Goal: Check status: Check status

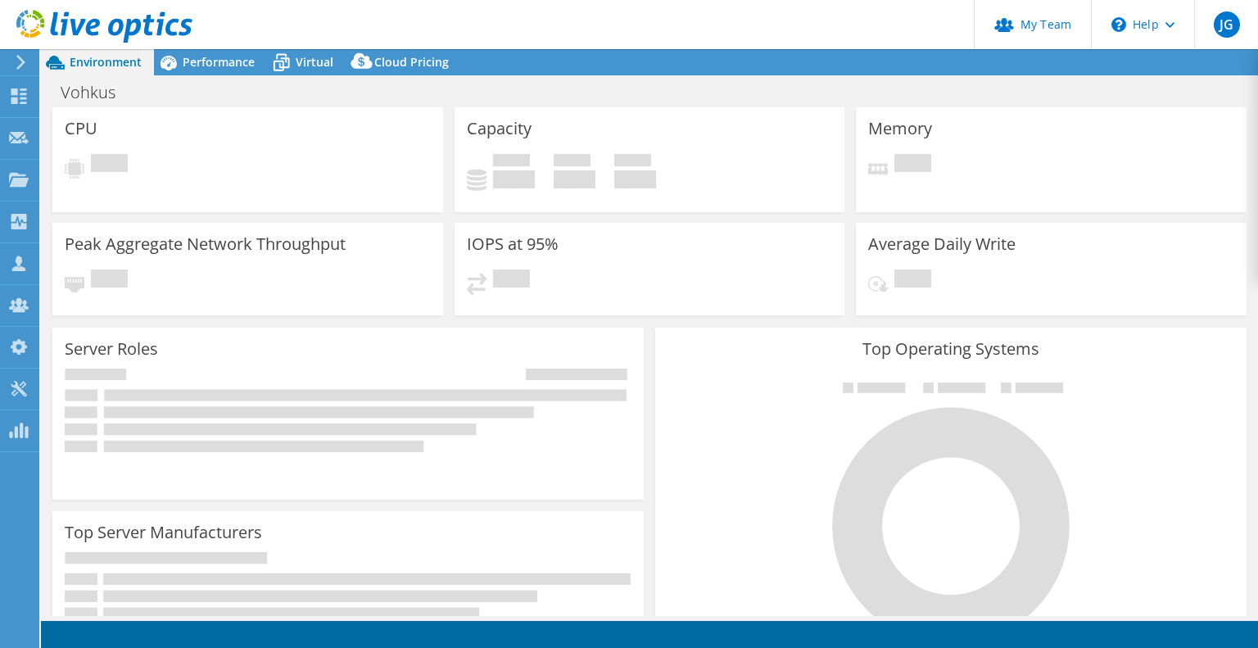
select select "EULondon"
select select "GBP"
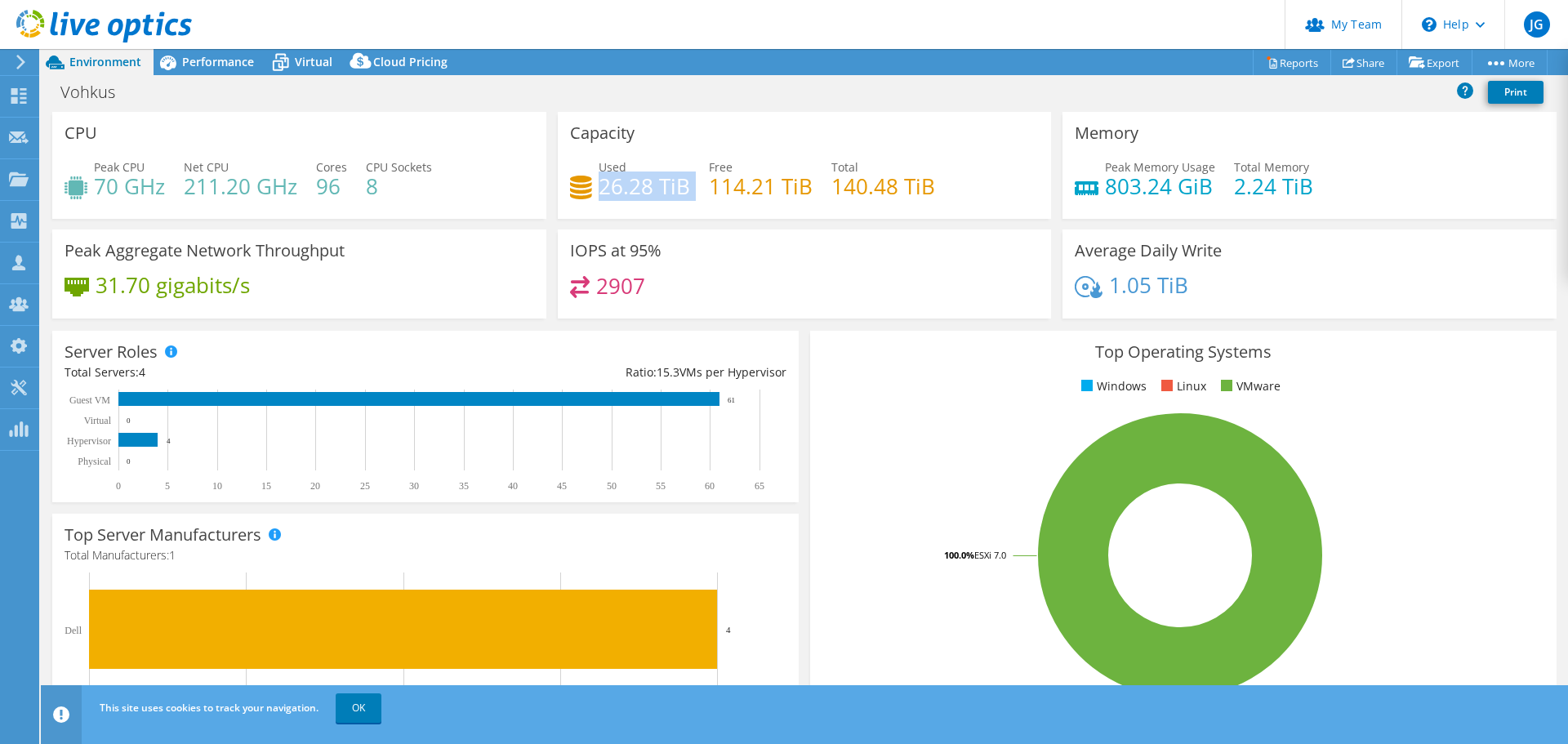
drag, startPoint x: 686, startPoint y: 186, endPoint x: 597, endPoint y: 196, distance: 89.6
click at [597, 196] on div "Used 26.28 TiB Free 114.21 TiB Total 140.48 TiB" at bounding box center [804, 185] width 470 height 53
click at [692, 212] on div "Capacity Used 26.28 TiB Free 114.21 TiB Total 140.48 TiB" at bounding box center [805, 165] width 494 height 107
click at [310, 68] on span "Virtual" at bounding box center [314, 62] width 38 height 16
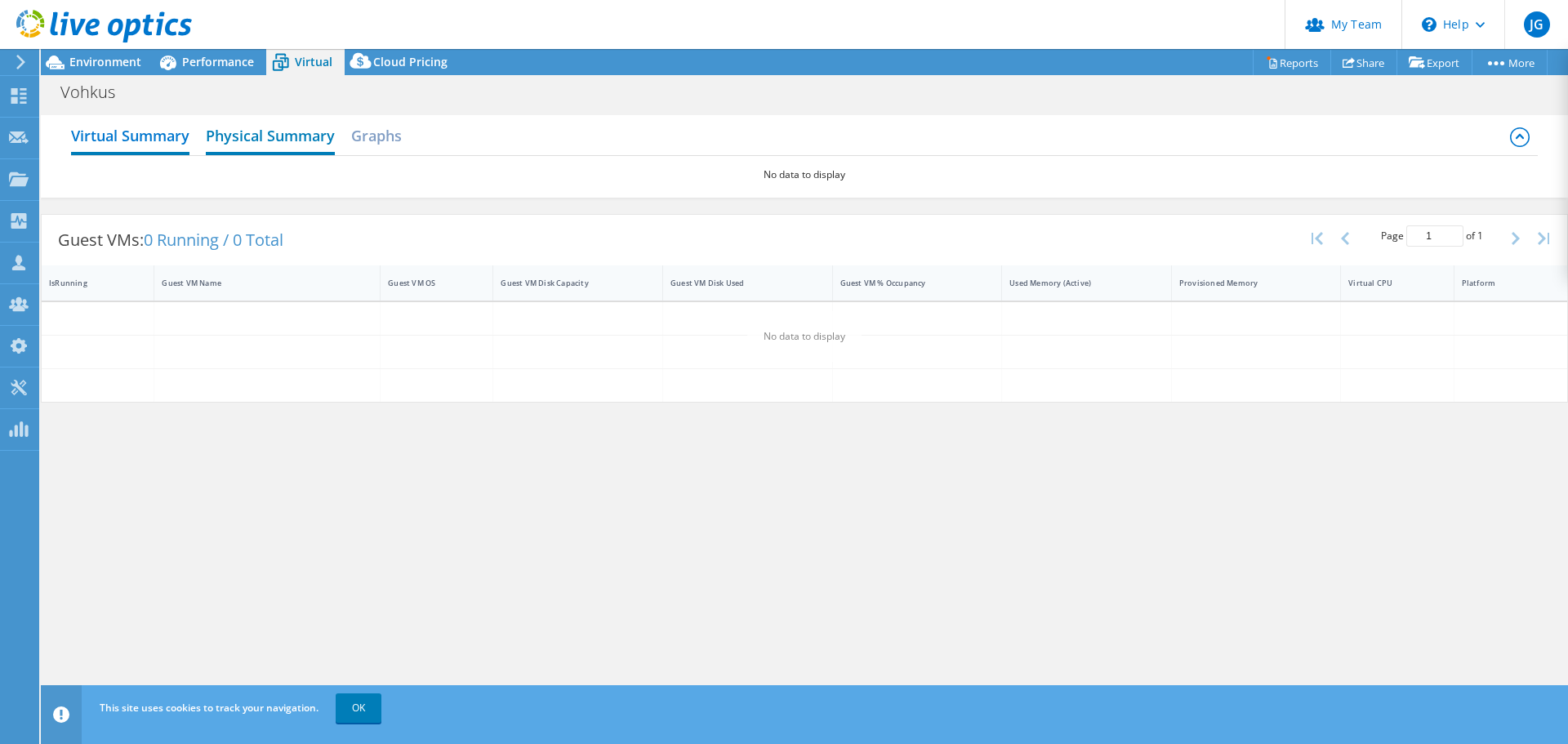
click at [246, 132] on h2 "Physical Summary" at bounding box center [269, 138] width 129 height 36
